Goal: Task Accomplishment & Management: Complete application form

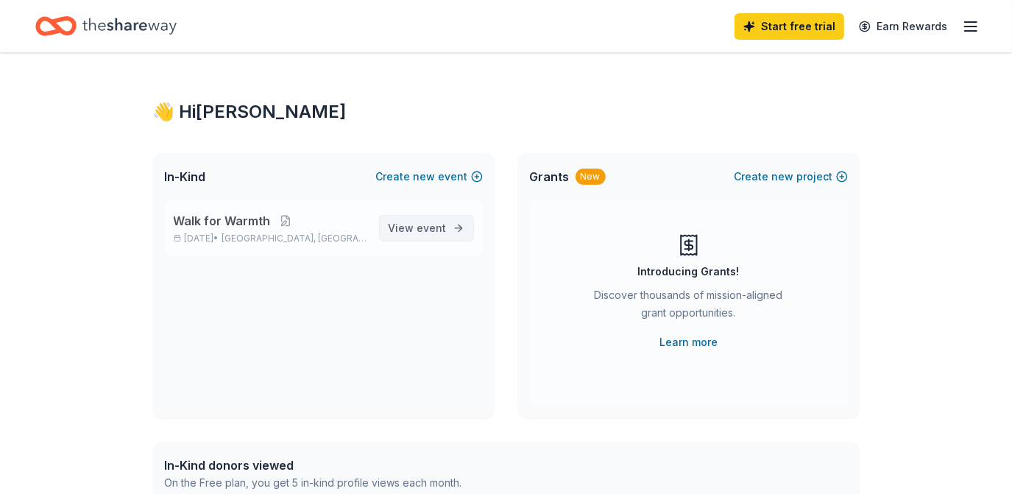
click at [419, 221] on span "event" at bounding box center [431, 227] width 29 height 13
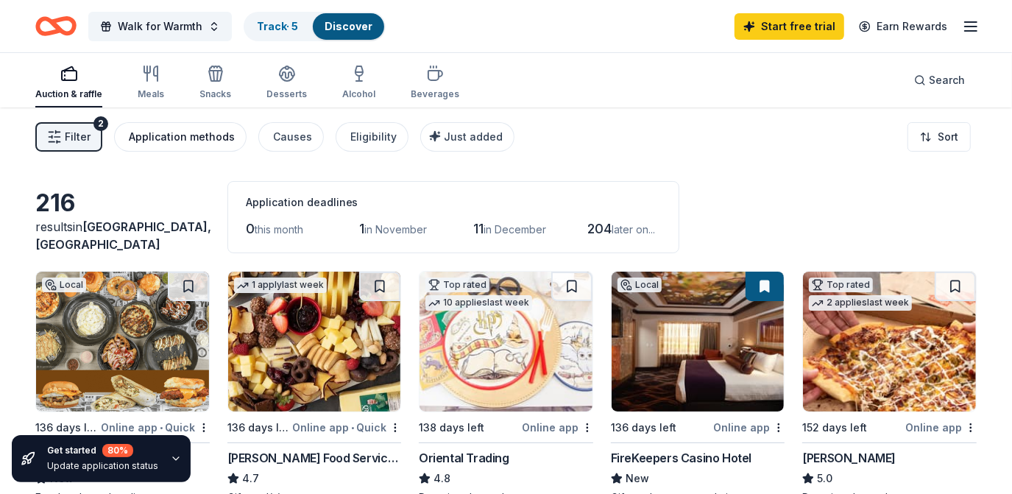
click at [171, 138] on div "Application methods" at bounding box center [182, 137] width 106 height 18
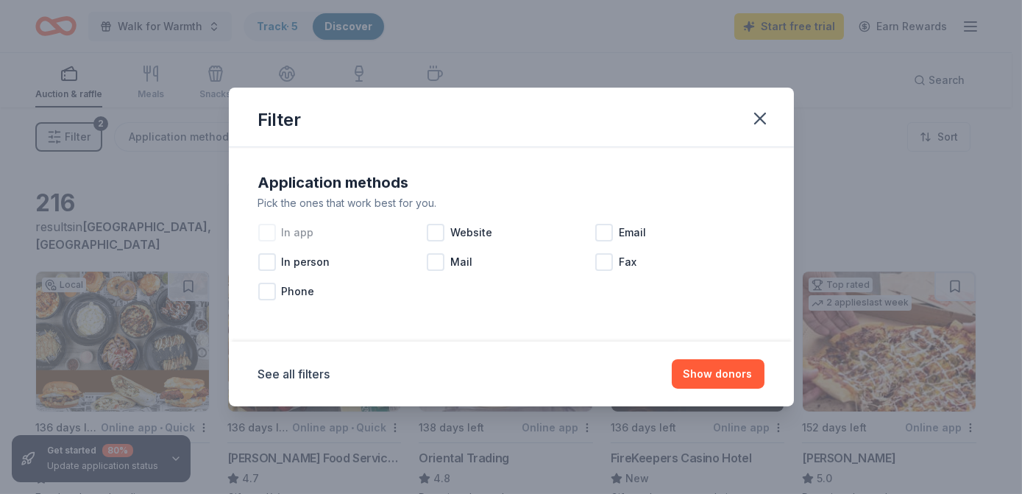
drag, startPoint x: 266, startPoint y: 232, endPoint x: 292, endPoint y: 233, distance: 25.8
click at [267, 232] on div at bounding box center [267, 233] width 18 height 18
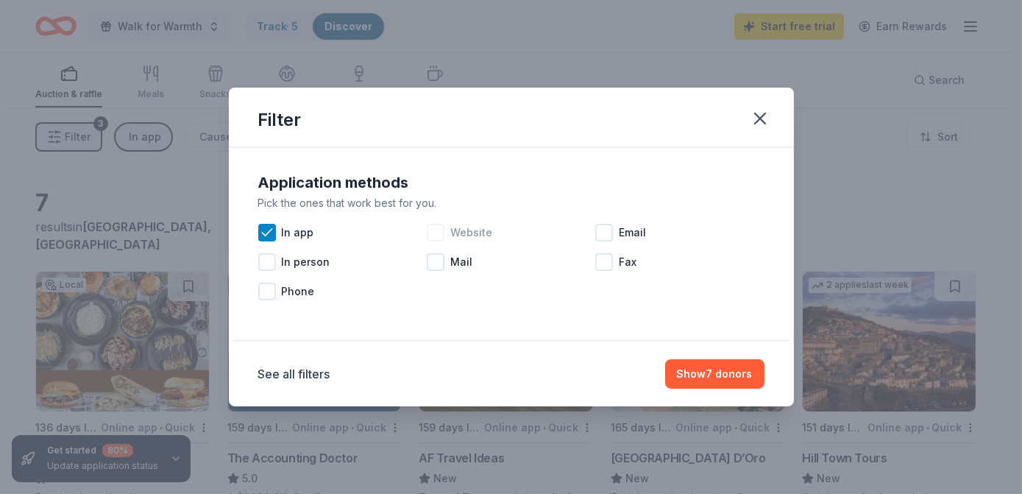
click at [441, 234] on div at bounding box center [436, 233] width 18 height 18
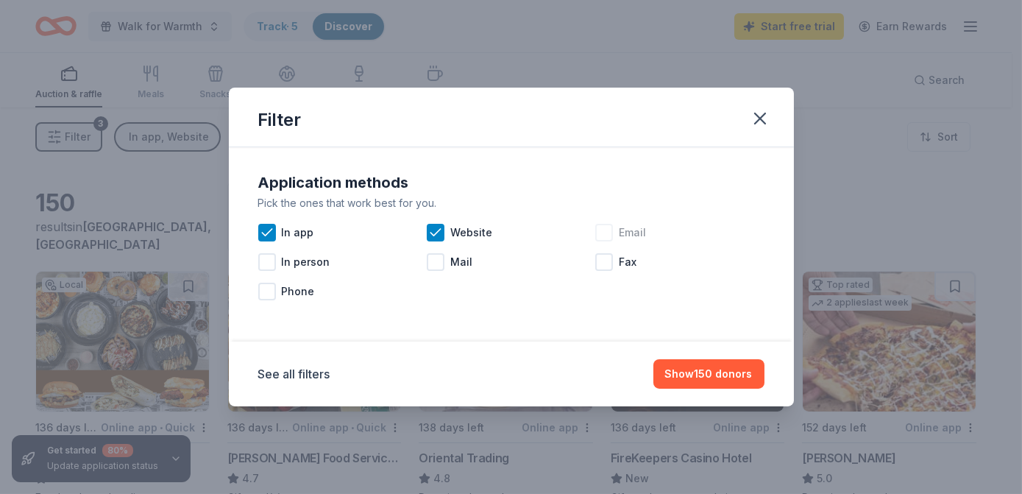
click at [610, 233] on div at bounding box center [604, 233] width 18 height 18
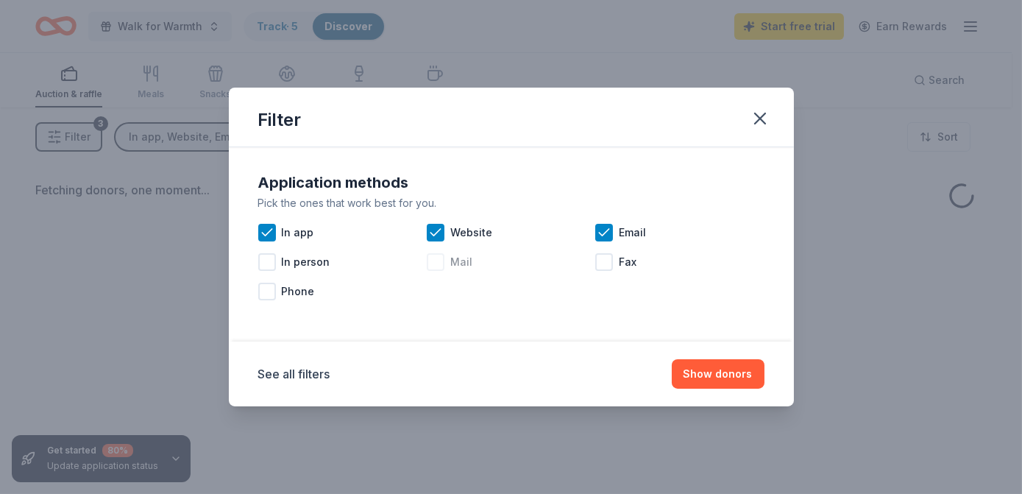
click at [441, 263] on div at bounding box center [436, 262] width 18 height 18
click at [710, 377] on button "Show donors" at bounding box center [718, 373] width 93 height 29
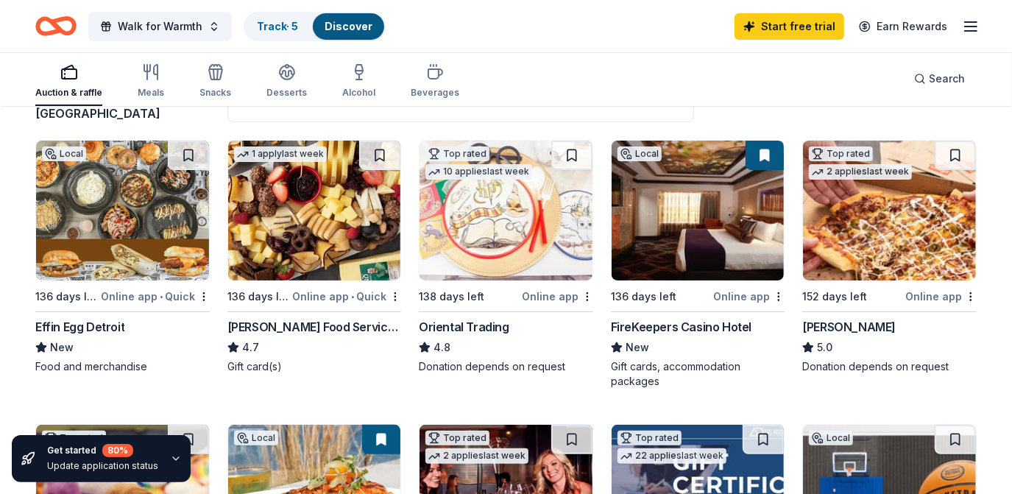
scroll to position [133, 0]
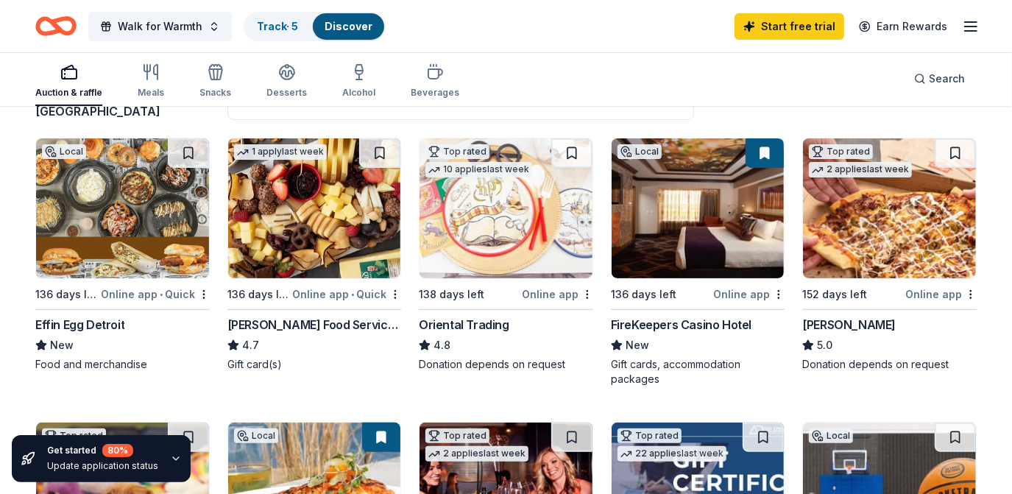
click at [736, 294] on div "Online app" at bounding box center [748, 294] width 71 height 18
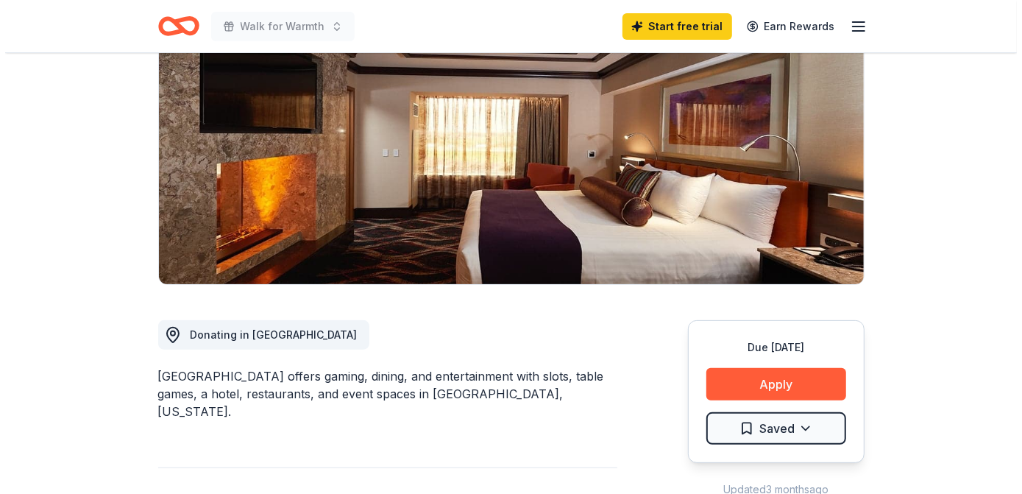
scroll to position [334, 0]
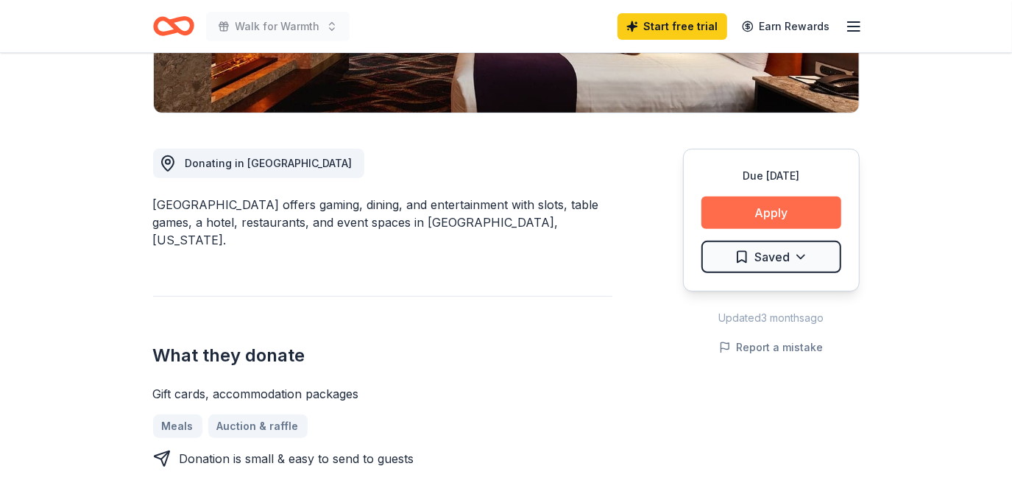
click at [763, 210] on button "Apply" at bounding box center [771, 212] width 140 height 32
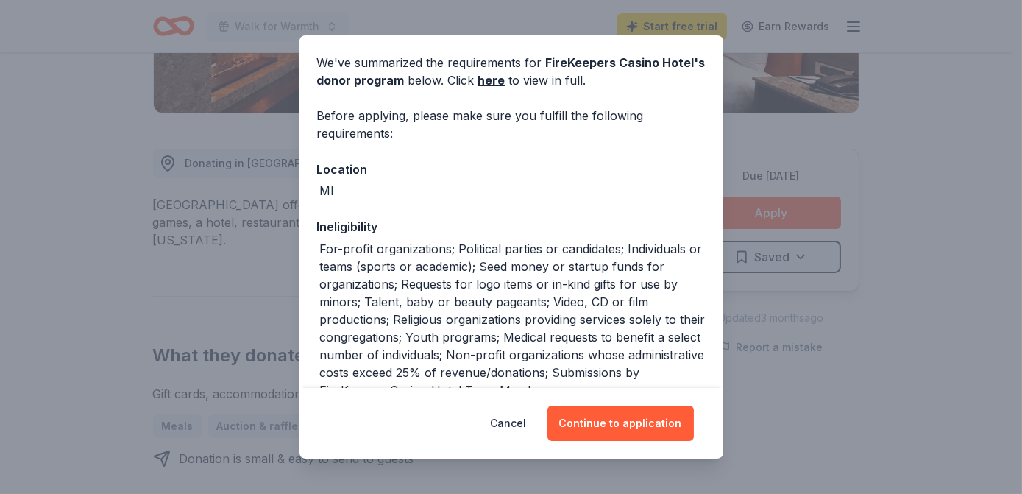
scroll to position [141, 0]
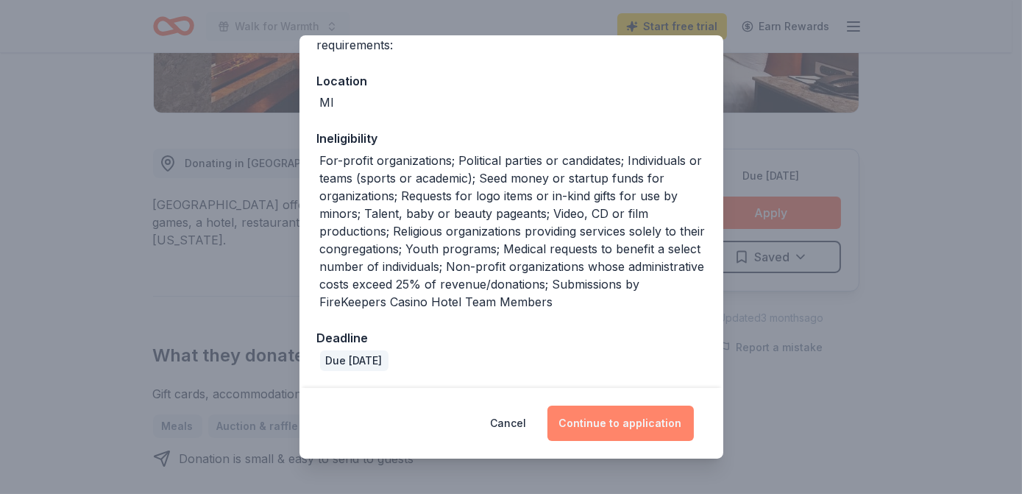
click at [613, 430] on button "Continue to application" at bounding box center [620, 422] width 146 height 35
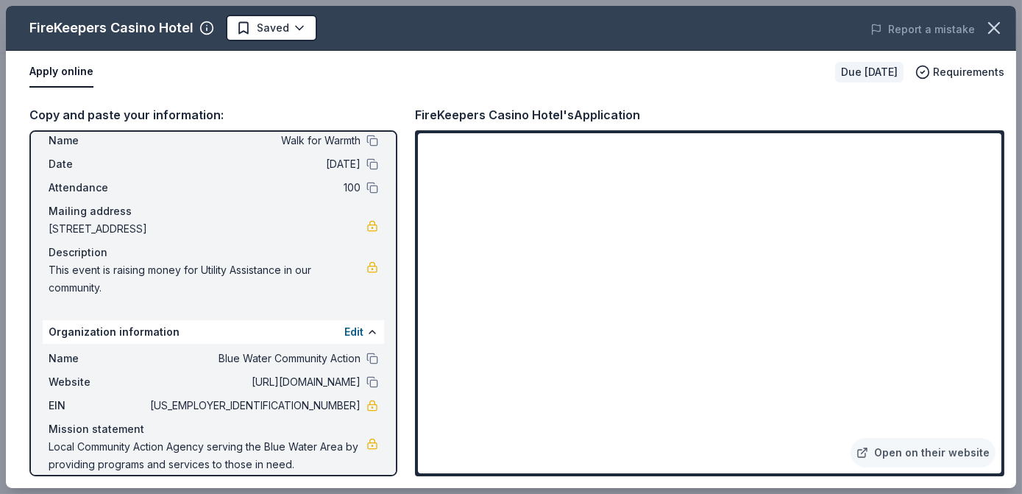
scroll to position [60, 0]
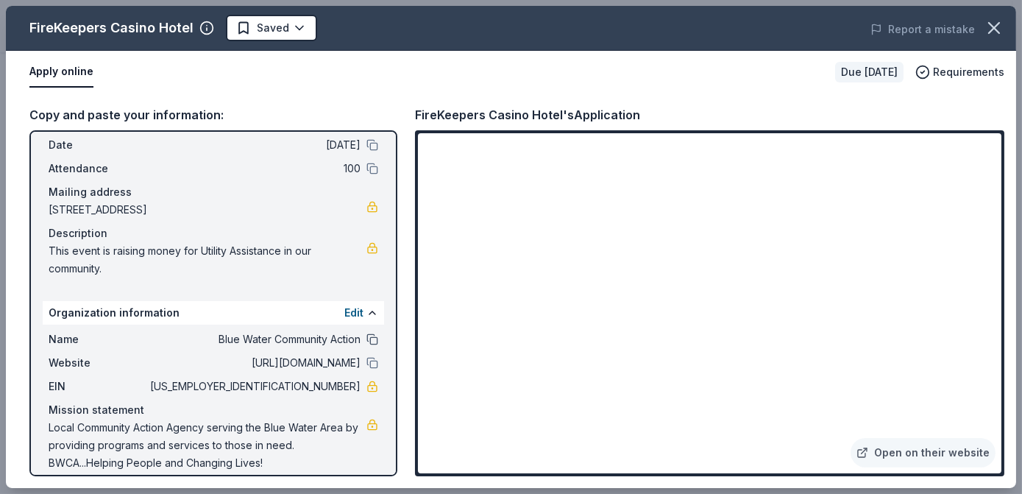
click at [366, 337] on button at bounding box center [372, 339] width 12 height 12
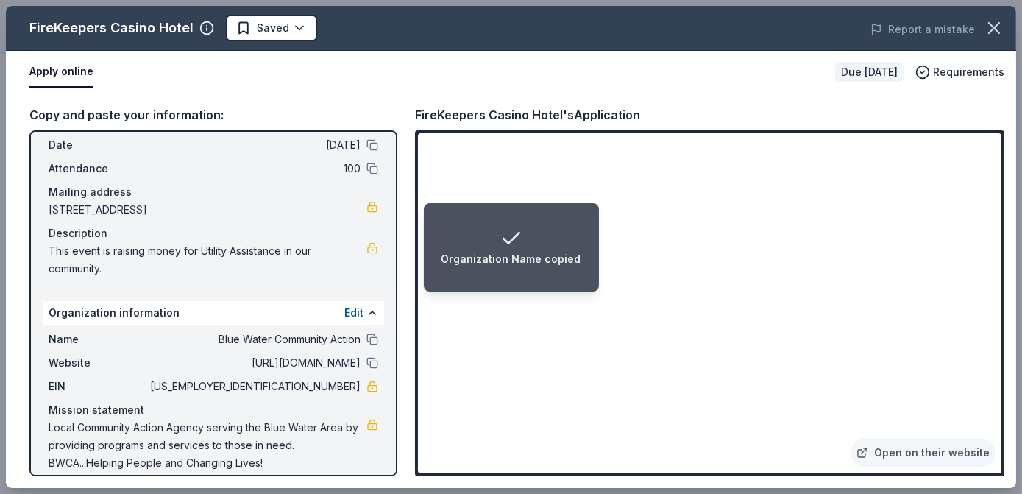
click at [302, 363] on span "[URL][DOMAIN_NAME]" at bounding box center [253, 363] width 213 height 18
click at [366, 363] on button at bounding box center [372, 363] width 12 height 12
click at [329, 381] on span "[US_EMPLOYER_IDENTIFICATION_NUMBER]" at bounding box center [253, 386] width 213 height 18
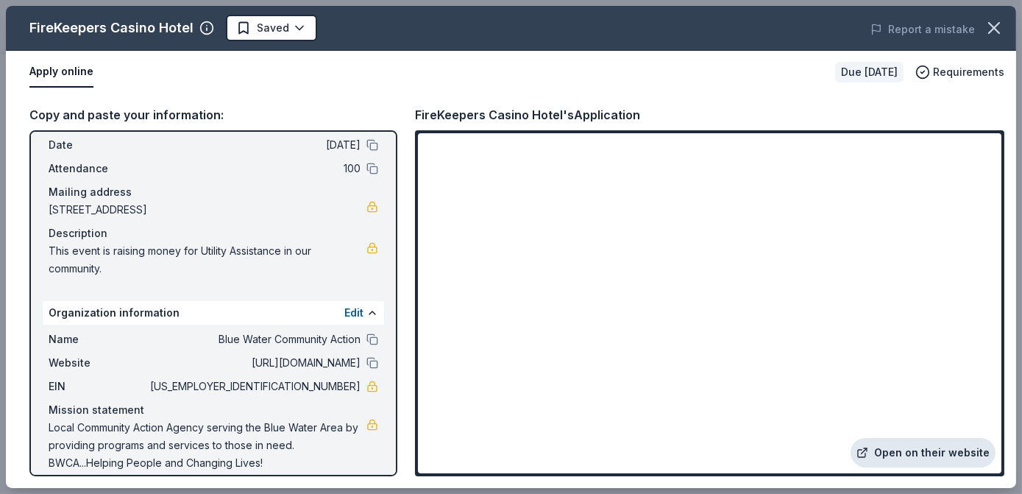
click at [945, 446] on link "Open on their website" at bounding box center [923, 452] width 145 height 29
